Goal: Task Accomplishment & Management: Use online tool/utility

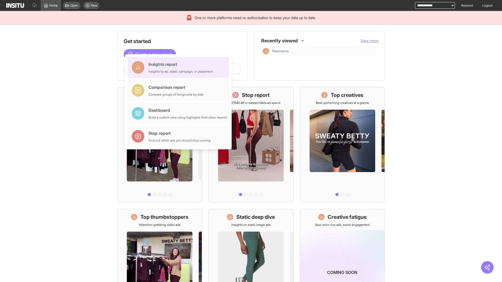
click at [180, 67] on div "Insights report Insights by ad, adset, campaign, or placement" at bounding box center [181, 67] width 64 height 13
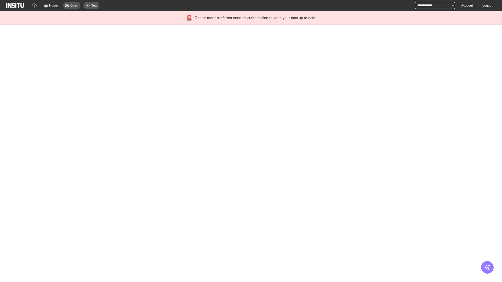
select select "**"
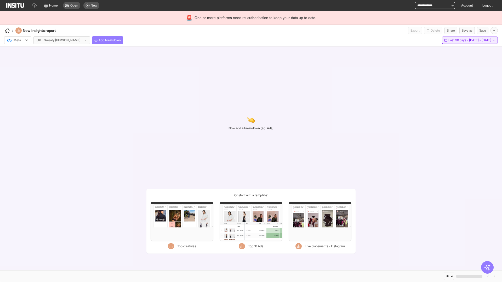
click at [459, 40] on span "Last 30 days - [DATE] - [DATE]" at bounding box center [469, 40] width 43 height 4
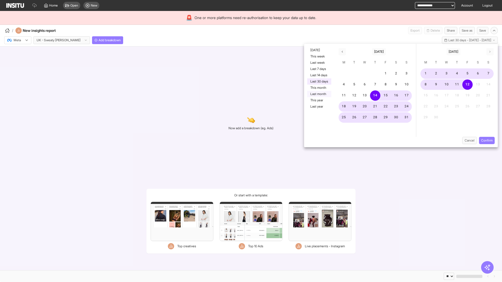
click at [319, 94] on button "Last month" at bounding box center [319, 94] width 24 height 6
